Goal: Information Seeking & Learning: Learn about a topic

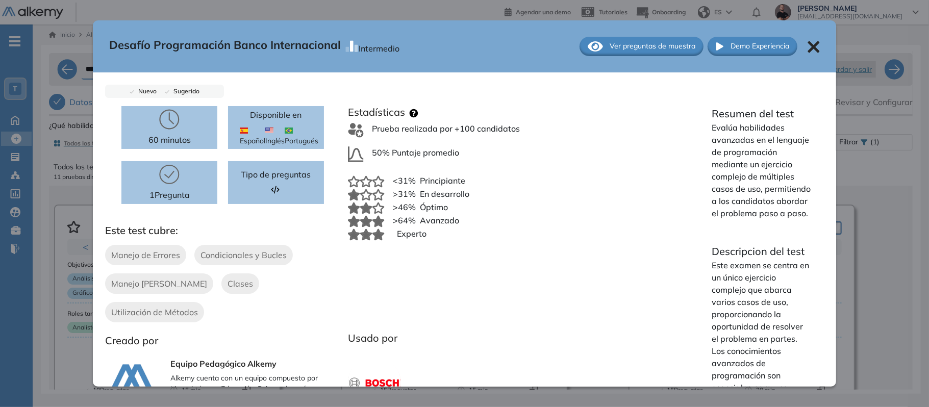
scroll to position [728, 0]
click at [809, 47] on icon at bounding box center [813, 47] width 12 height 12
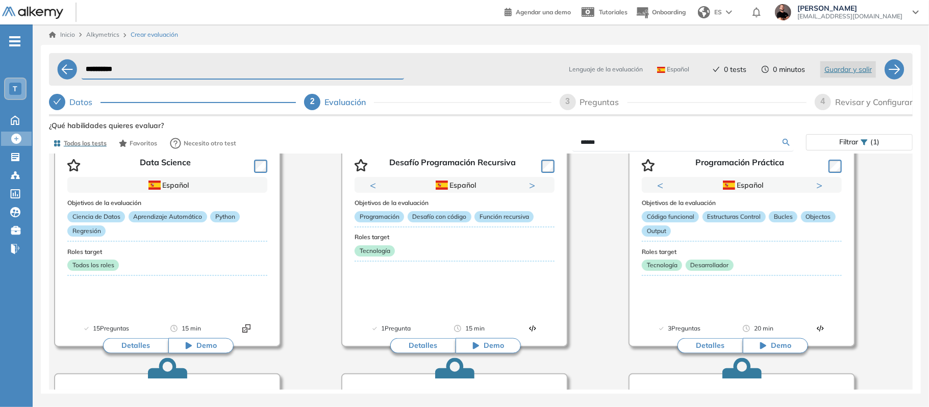
scroll to position [266, 0]
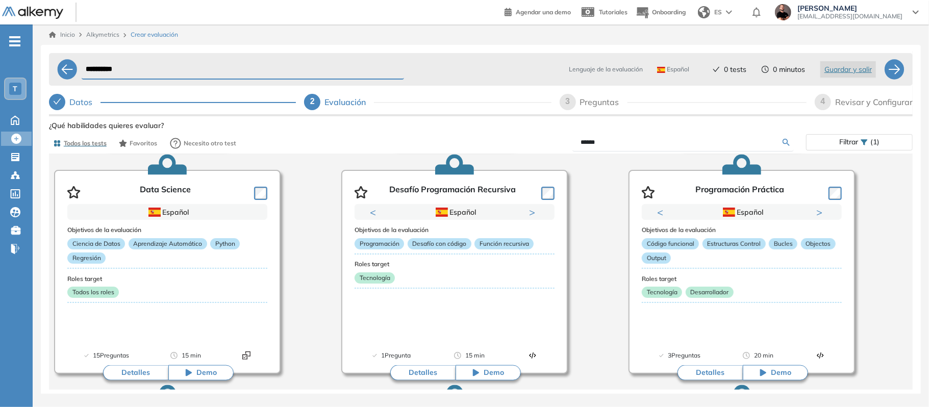
click at [604, 280] on div "Análisis de Datos con Python Previous Portugués Español Portugués Español Portu…" at bounding box center [481, 384] width 870 height 928
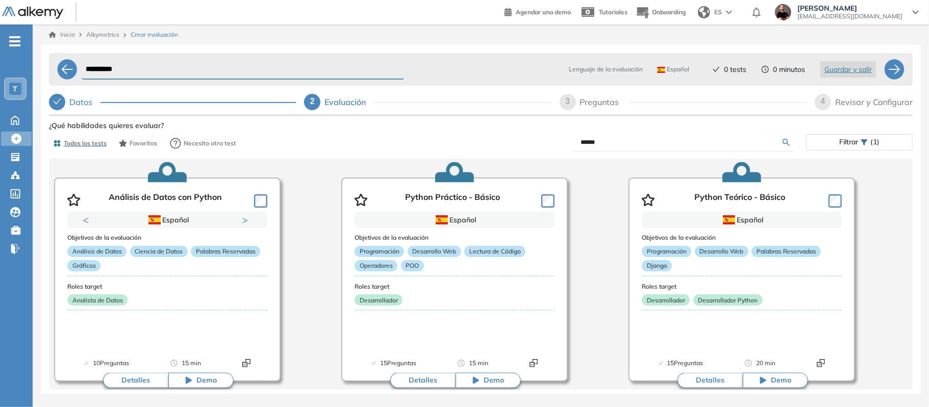
scroll to position [54, 0]
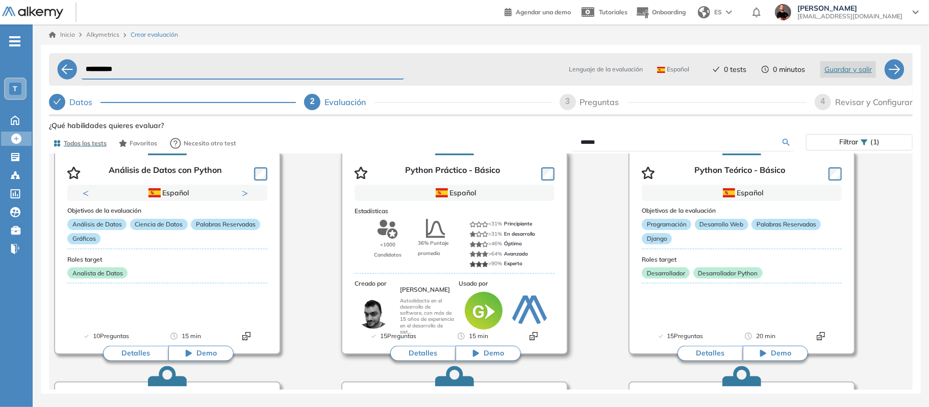
click at [421, 350] on button "Detalles" at bounding box center [422, 353] width 65 height 15
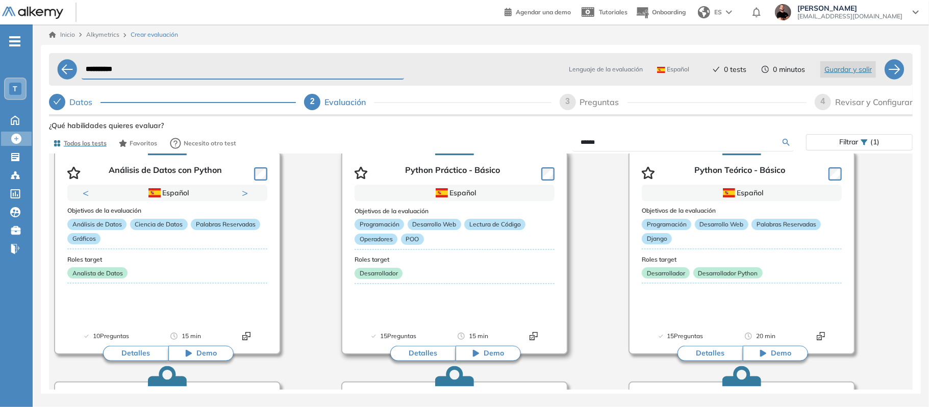
click at [419, 351] on button "Detalles" at bounding box center [422, 353] width 65 height 15
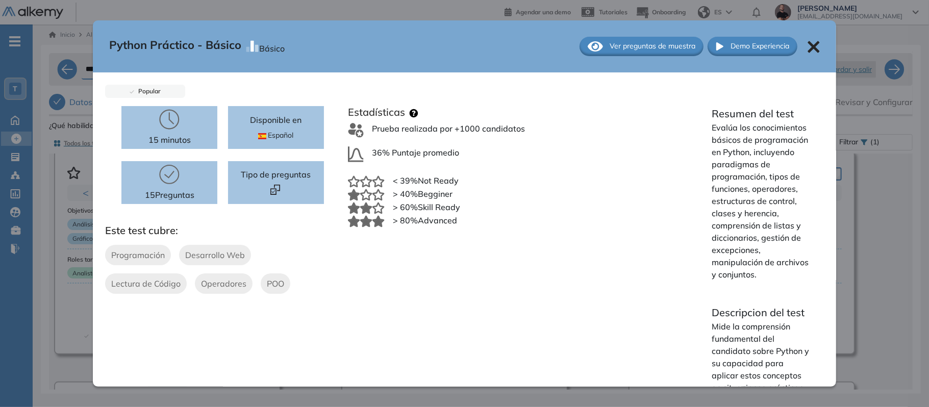
click at [477, 351] on div "Python Práctico - Básico Básico Ver preguntas de muestra Demo Experiencia Popul…" at bounding box center [481, 288] width 864 height 341
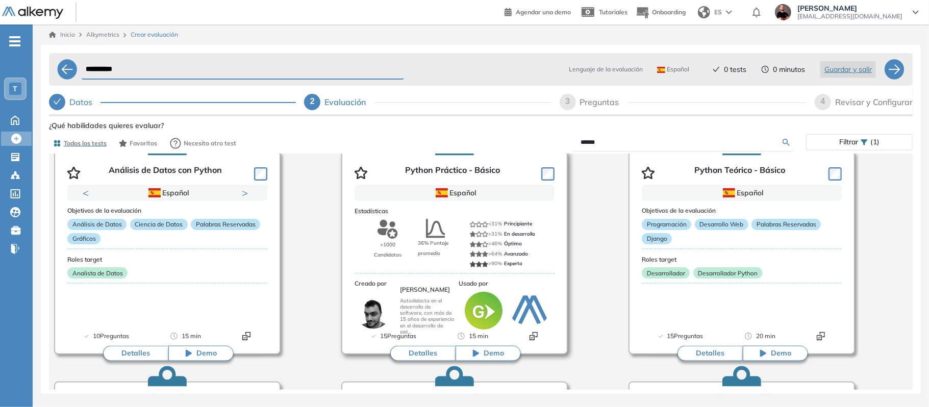
click at [463, 264] on div "+1000 Candidatos 36% Puntaje promedio <31% Principiante >31% En desarrollo >46%…" at bounding box center [455, 244] width 200 height 50
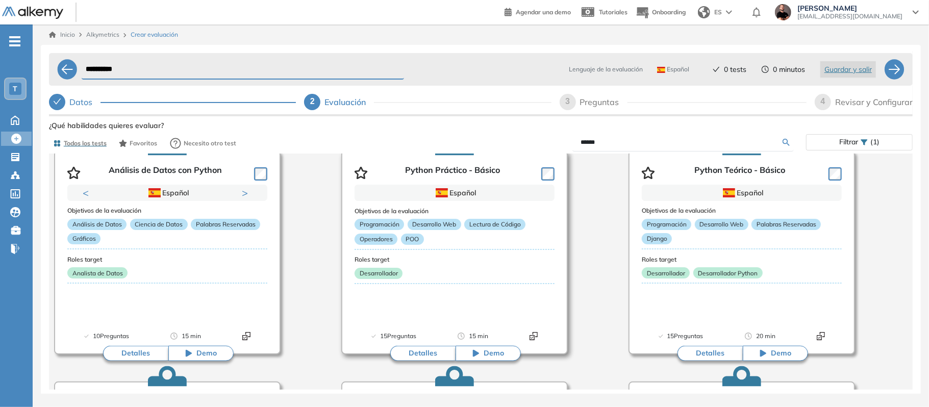
click at [463, 264] on div "Objetivos de la evaluación Programación Desarrollo Web Lectura de Código Operad…" at bounding box center [455, 266] width 200 height 131
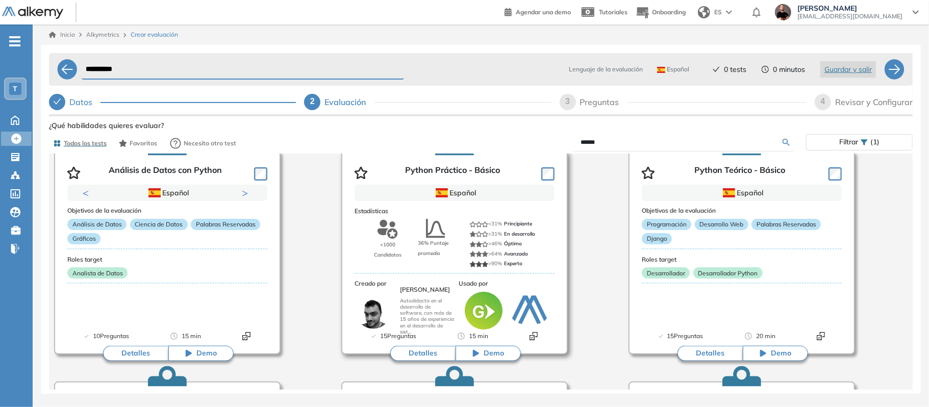
click at [463, 264] on div "Objetivos de la evaluación Programación Desarrollo Web Lectura de Código Operad…" at bounding box center [455, 266] width 200 height 131
click at [463, 264] on div "+1000 Candidatos 36% Puntaje promedio <31% Principiante >31% En desarrollo >46%…" at bounding box center [455, 244] width 200 height 50
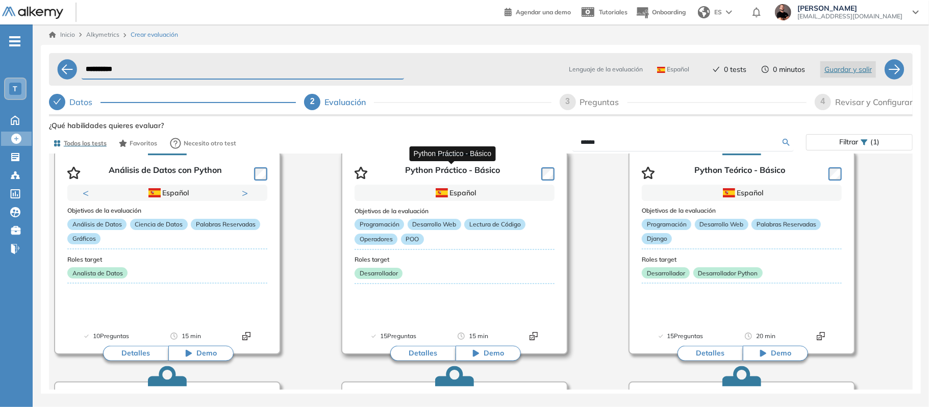
click at [466, 166] on p "Python Práctico - Básico" at bounding box center [452, 172] width 95 height 15
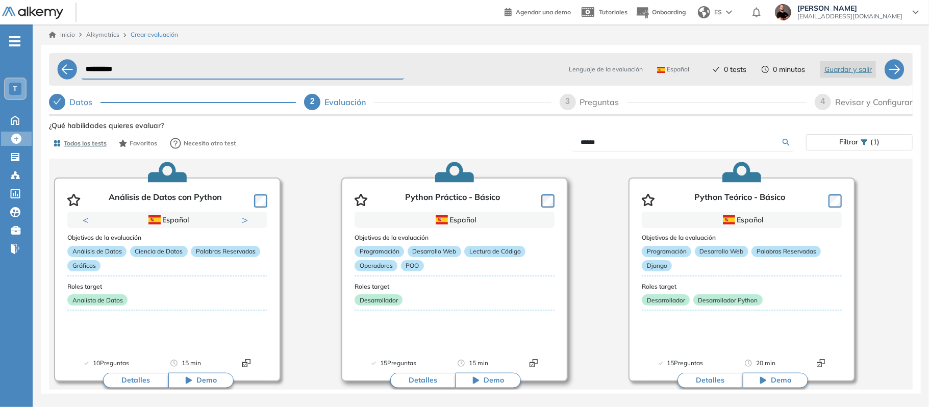
scroll to position [0, 0]
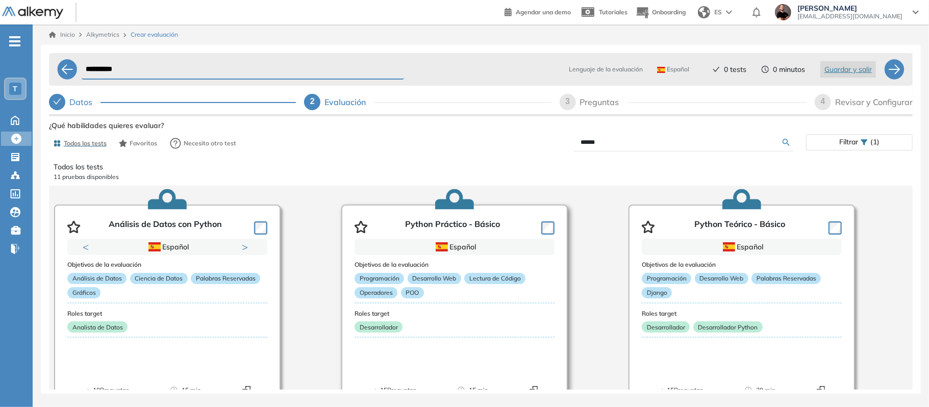
click at [465, 202] on icon at bounding box center [454, 204] width 39 height 10
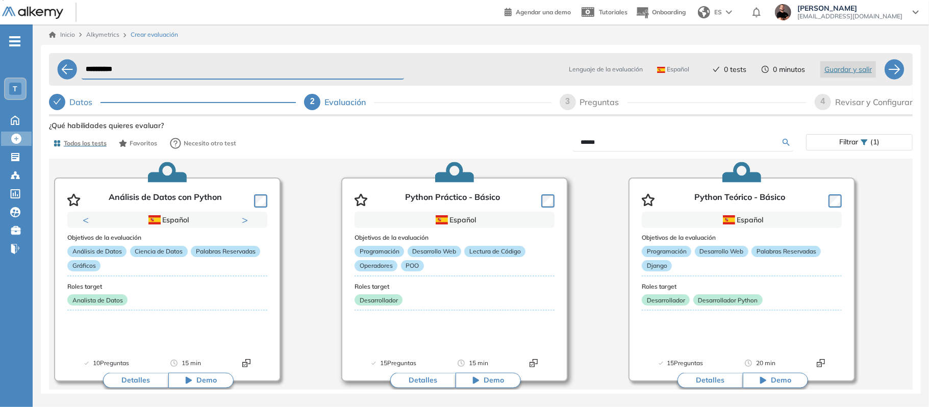
scroll to position [54, 0]
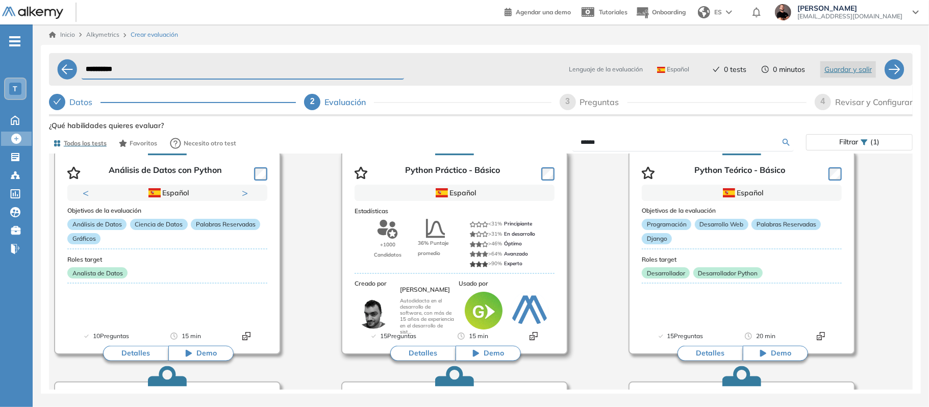
click at [452, 274] on div "Objetivos de la evaluación Programación Desarrollo Web Lectura de Código Operad…" at bounding box center [455, 266] width 200 height 131
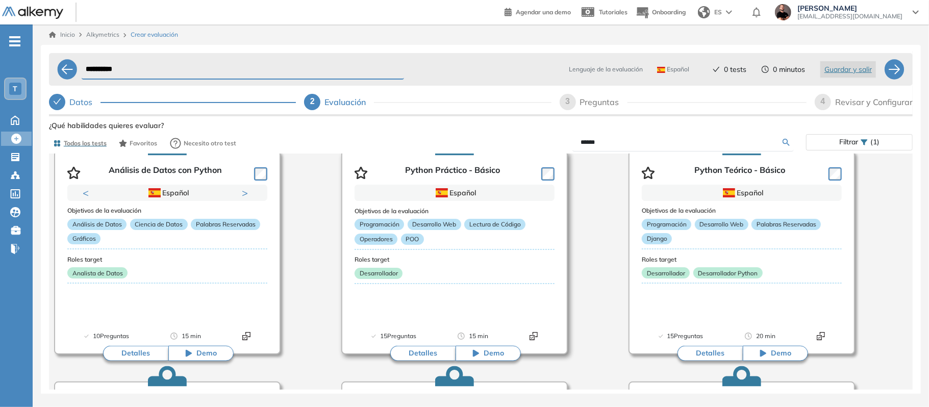
click at [417, 355] on button "Detalles" at bounding box center [422, 353] width 65 height 15
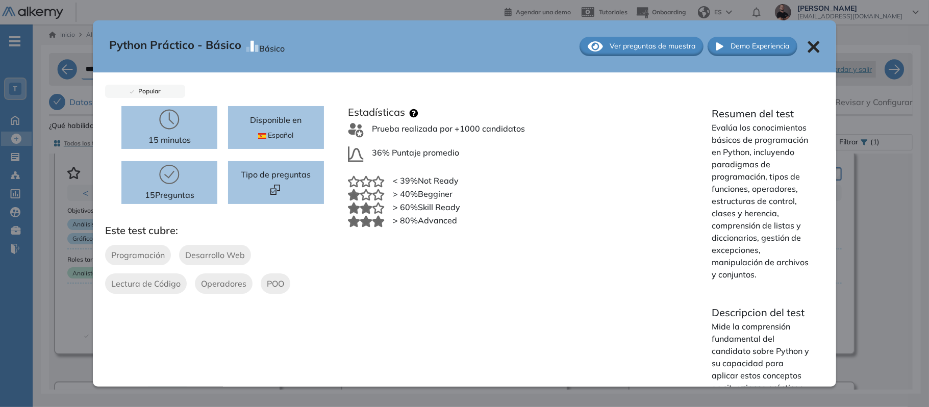
click at [610, 43] on span "Ver preguntas de muestra" at bounding box center [653, 46] width 86 height 11
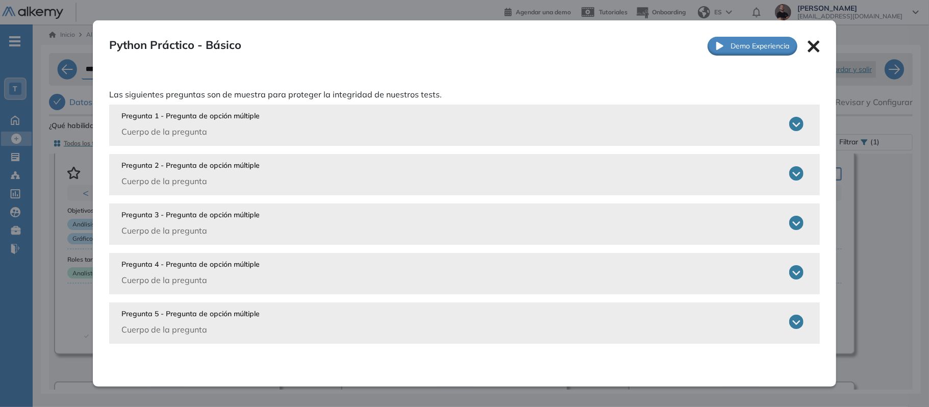
click at [666, 137] on div "Pregunta 1 - Pregunta de opción múltiple Cuerpo de la pregunta" at bounding box center [462, 124] width 682 height 27
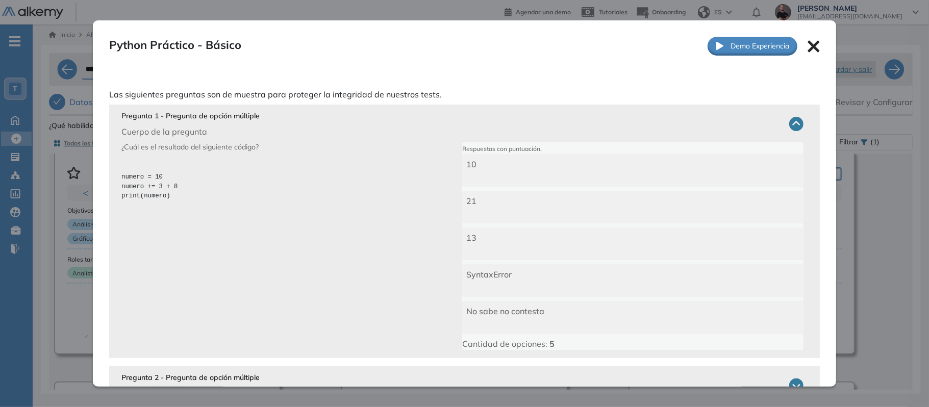
click at [677, 123] on div "Pregunta 1 - Pregunta de opción múltiple Cuerpo de la pregunta" at bounding box center [462, 124] width 682 height 27
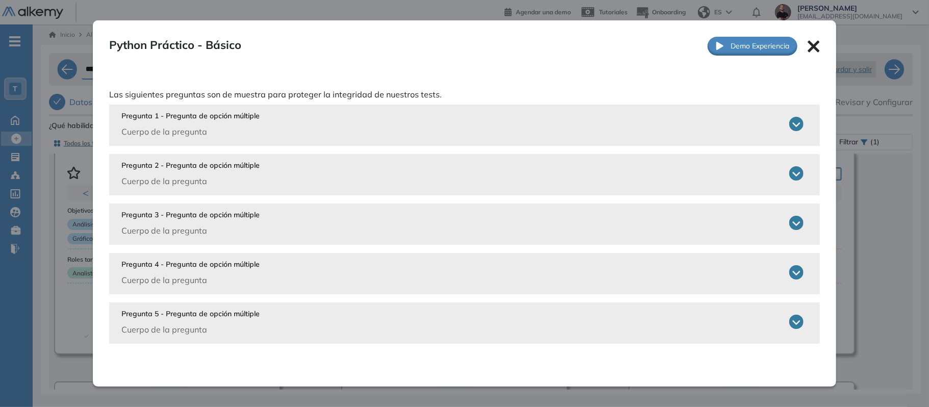
click at [648, 171] on div "Pregunta 2 - Pregunta de opción múltiple Cuerpo de la pregunta" at bounding box center [462, 173] width 682 height 27
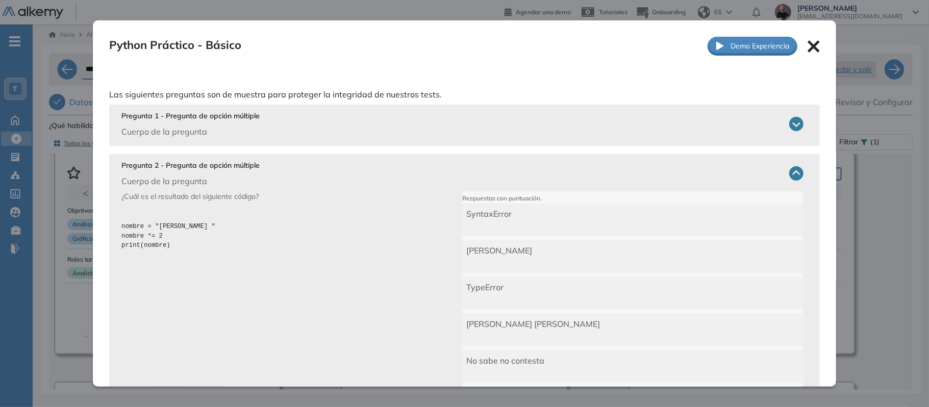
click at [648, 171] on div "Pregunta 2 - Pregunta de opción múltiple Cuerpo de la pregunta" at bounding box center [462, 173] width 682 height 27
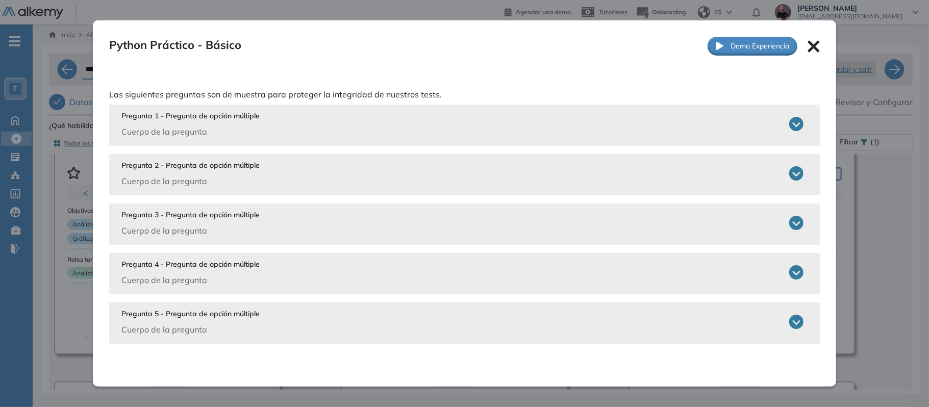
click at [811, 43] on icon at bounding box center [813, 46] width 12 height 12
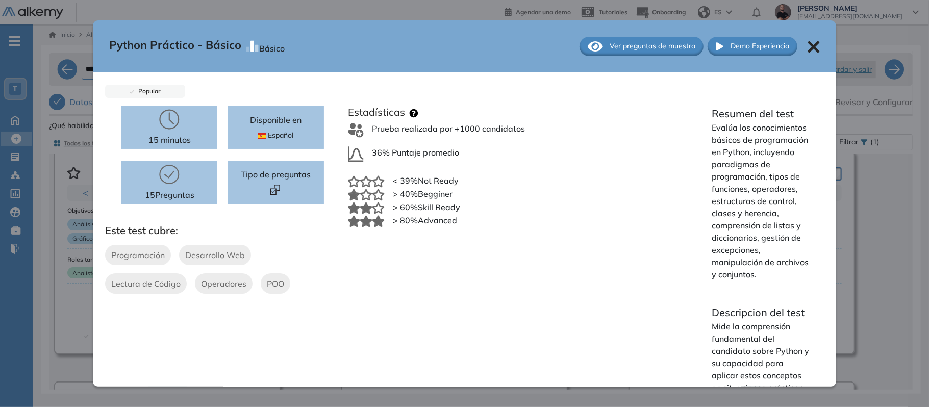
click at [811, 43] on icon at bounding box center [813, 47] width 12 height 12
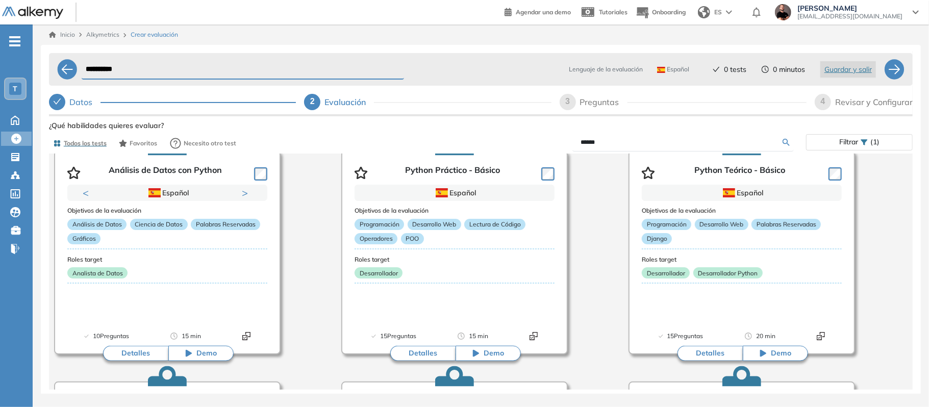
click at [811, 43] on div "Inicio Alkymetrics Crear evaluación" at bounding box center [481, 34] width 880 height 20
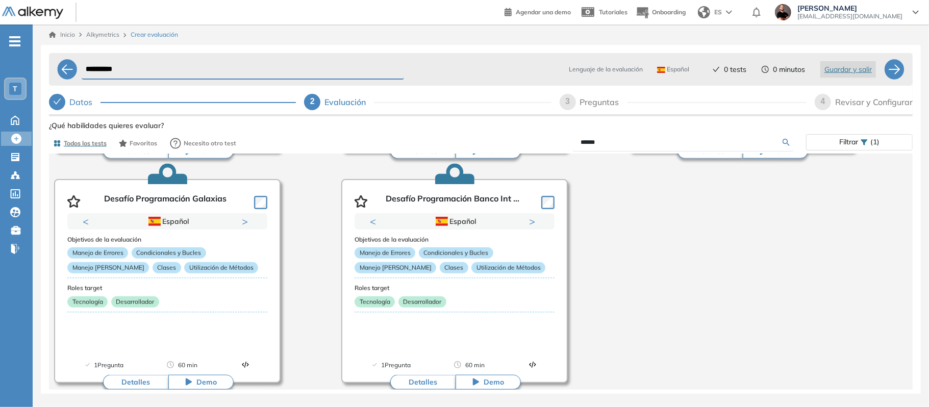
scroll to position [701, 0]
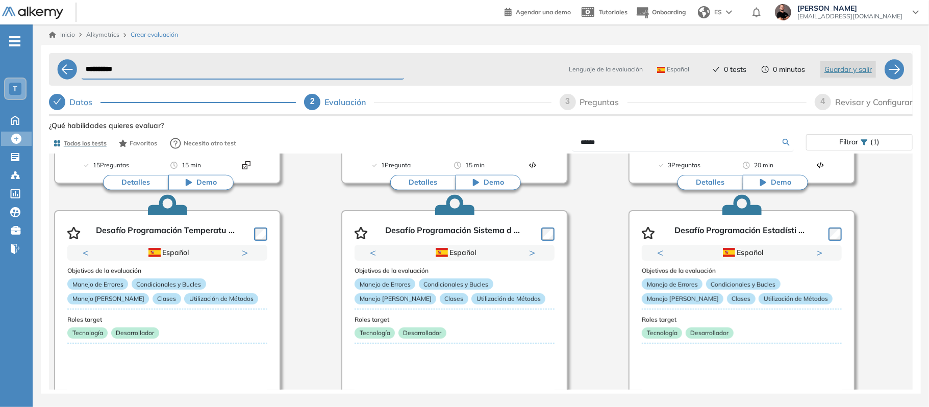
scroll to position [484, 0]
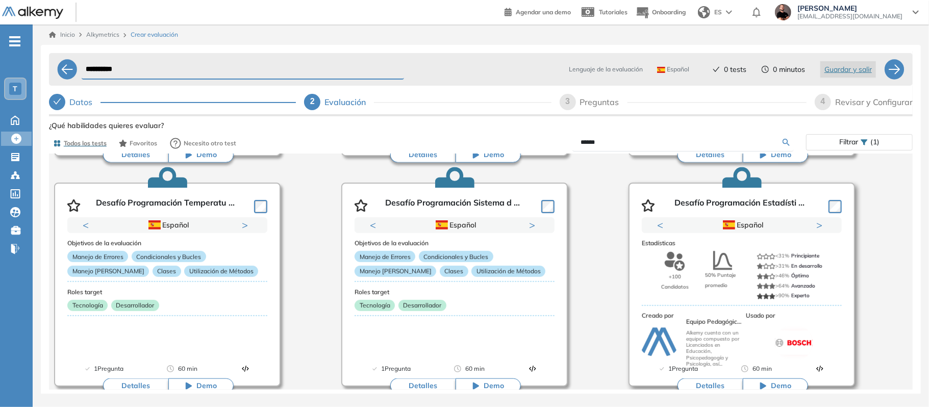
click at [670, 327] on div "Equipo Pedagógico Alkemy Alkemy cuenta con un equipo compuesto por Licenciados …" at bounding box center [692, 343] width 100 height 38
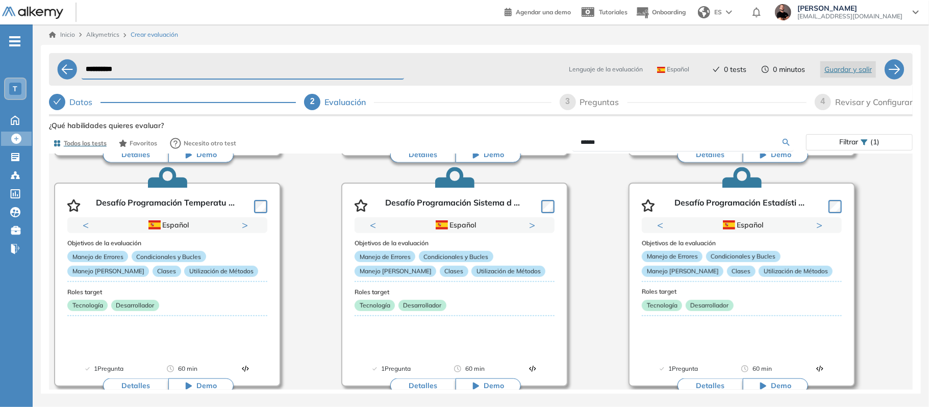
click at [670, 327] on div "Objetivos de la evaluación Manejo de Errores Condicionales y Bucles Manejo [PER…" at bounding box center [742, 289] width 200 height 113
